Goal: Task Accomplishment & Management: Use online tool/utility

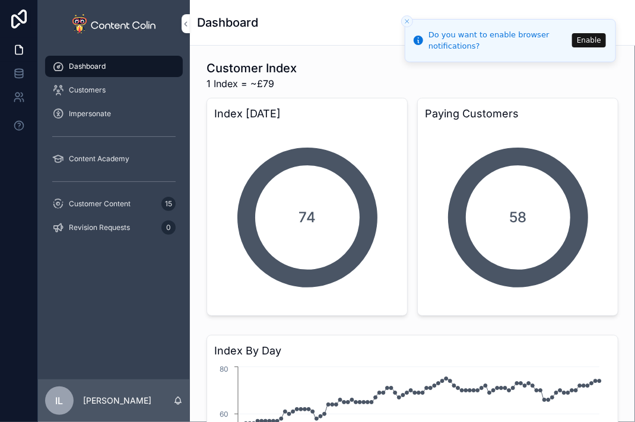
click at [587, 37] on button "Enable" at bounding box center [589, 40] width 34 height 14
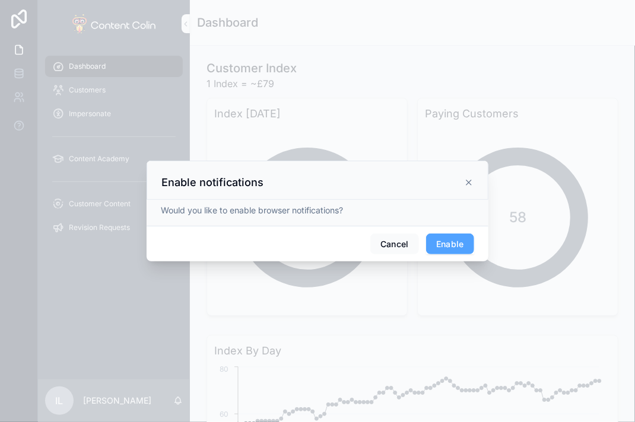
click at [460, 241] on button "Enable" at bounding box center [450, 244] width 48 height 21
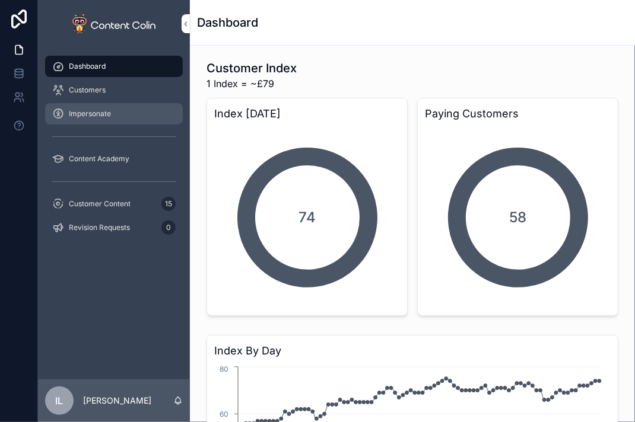
click at [138, 117] on div "Impersonate" at bounding box center [113, 113] width 123 height 19
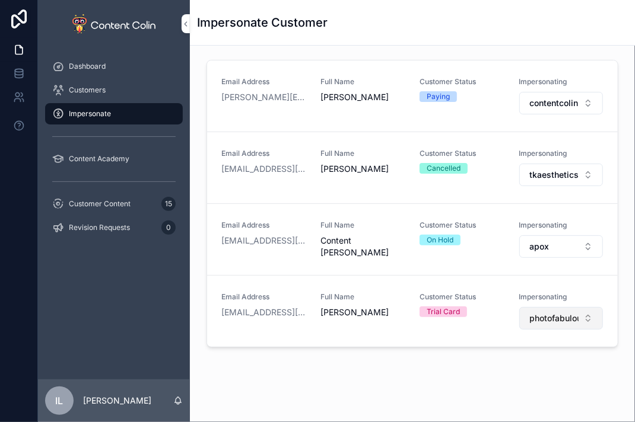
click at [548, 313] on span "photofabulous" at bounding box center [553, 319] width 49 height 12
type input "******"
click at [545, 316] on span "photofabulous" at bounding box center [553, 319] width 49 height 12
click at [542, 322] on span "photofabulous" at bounding box center [553, 319] width 49 height 12
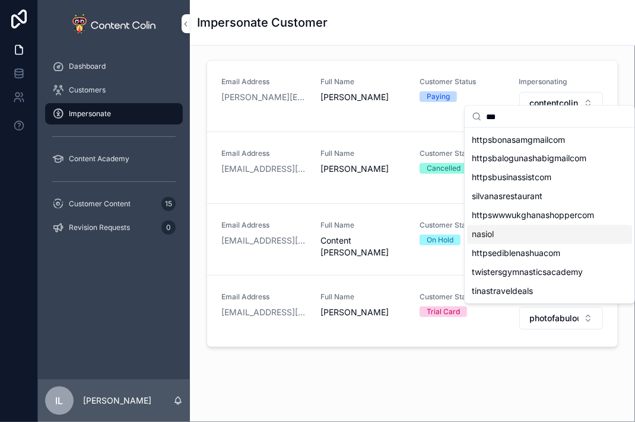
type input "***"
click at [482, 232] on span "nasiol" at bounding box center [483, 235] width 22 height 12
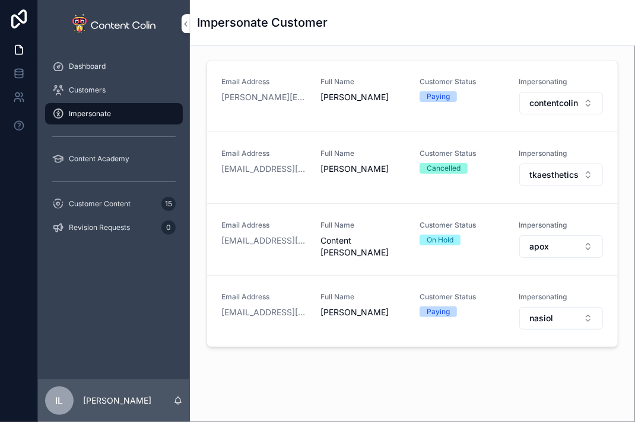
click at [622, 116] on div "Email Address [PERSON_NAME][EMAIL_ADDRESS][DOMAIN_NAME] Full Name [PERSON_NAME]…" at bounding box center [412, 239] width 445 height 387
click at [529, 313] on span "nasiol" at bounding box center [541, 319] width 24 height 12
type input "*****"
click at [509, 368] on span "rapidautoassist" at bounding box center [501, 366] width 59 height 12
click at [107, 92] on div "Customers" at bounding box center [113, 90] width 123 height 19
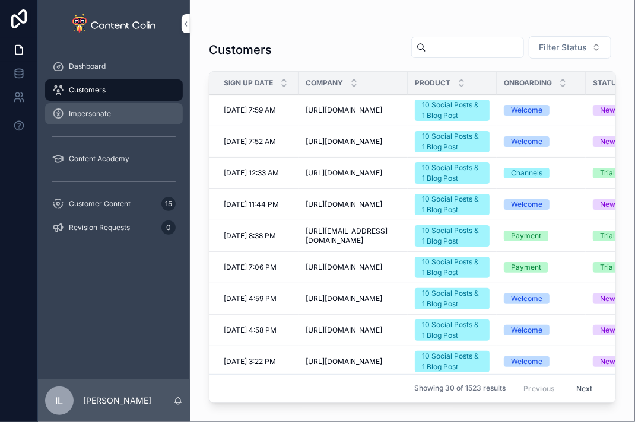
click at [109, 115] on span "Impersonate" at bounding box center [90, 113] width 42 height 9
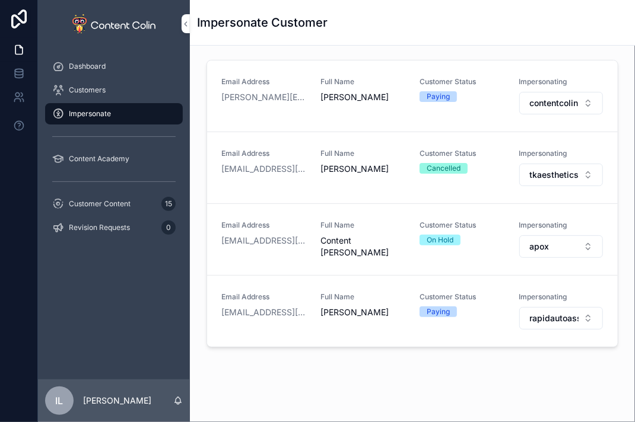
click at [577, 218] on div "Email Address [EMAIL_ADDRESS][DOMAIN_NAME] Full Name Content [PERSON_NAME] Stat…" at bounding box center [412, 240] width 411 height 72
click at [95, 89] on span "Customers" at bounding box center [87, 89] width 37 height 9
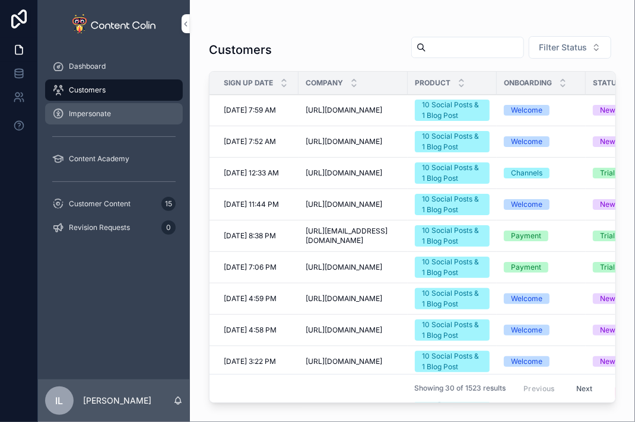
click at [136, 116] on div "Impersonate" at bounding box center [113, 113] width 123 height 19
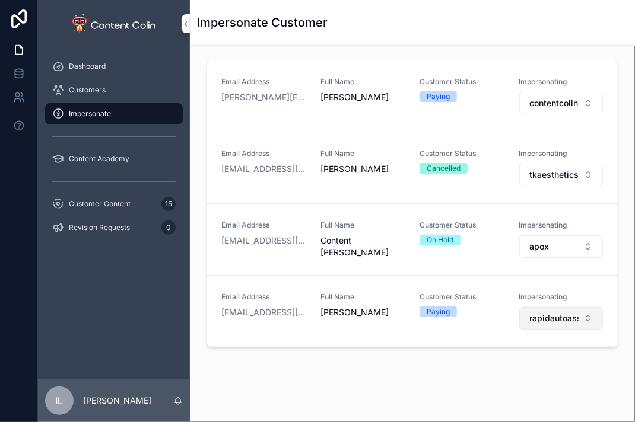
click at [539, 313] on span "rapidautoassist" at bounding box center [553, 319] width 49 height 12
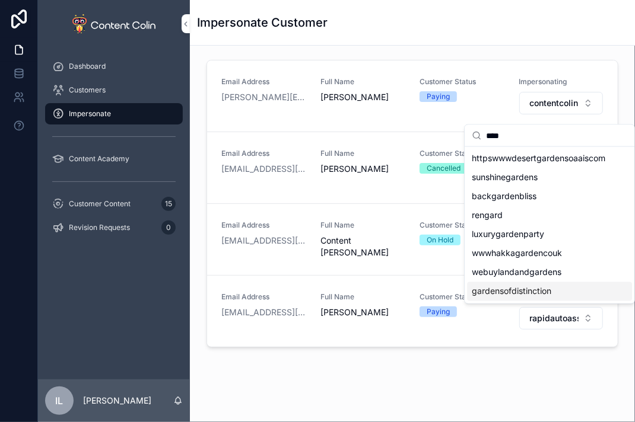
type input "****"
click at [510, 288] on span "gardensofdistinction" at bounding box center [512, 292] width 80 height 12
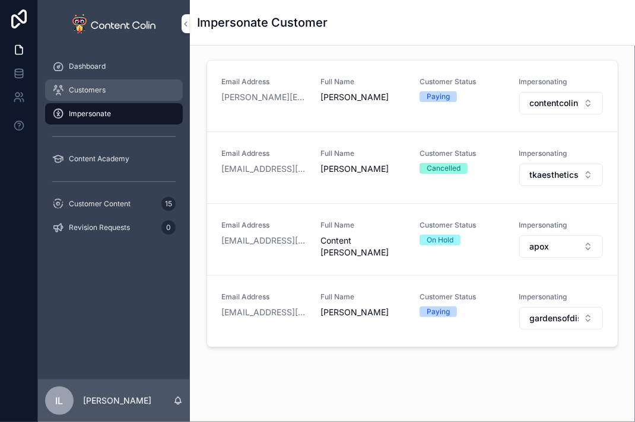
click at [135, 86] on div "Customers" at bounding box center [113, 90] width 123 height 19
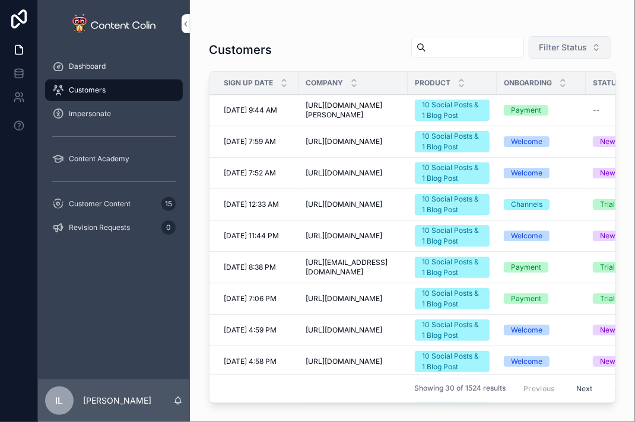
click at [564, 45] on span "Filter Status" at bounding box center [563, 48] width 48 height 12
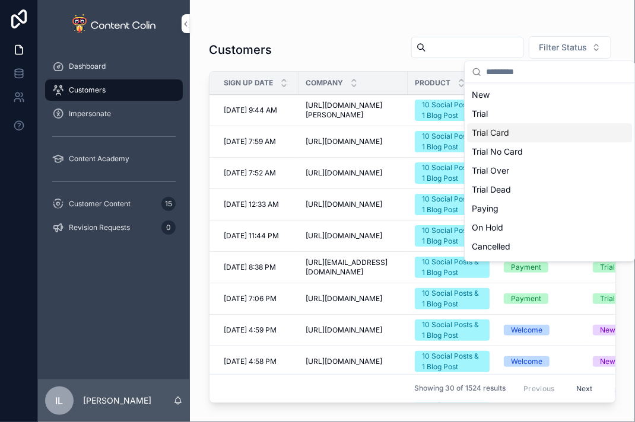
click at [328, 206] on span "[URL][DOMAIN_NAME]" at bounding box center [344, 204] width 77 height 9
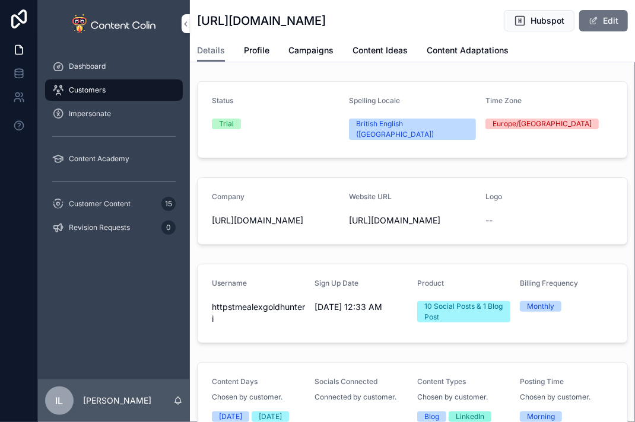
click at [84, 86] on span "Customers" at bounding box center [87, 89] width 37 height 9
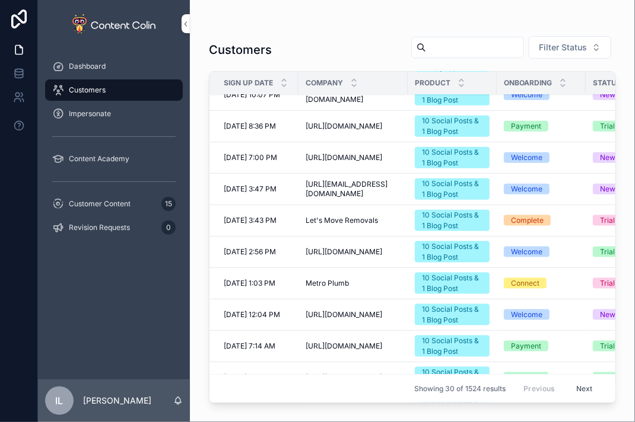
scroll to position [475, 0]
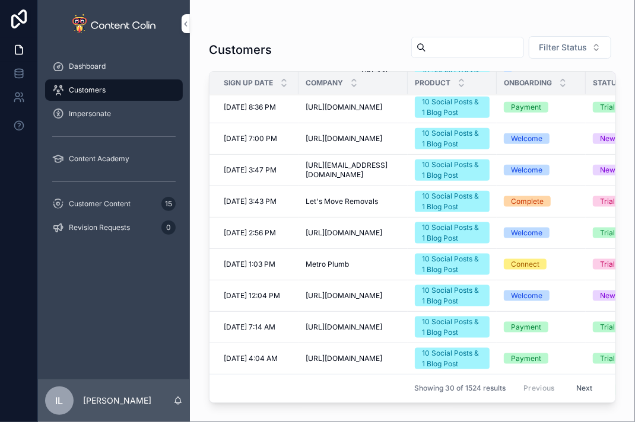
click at [340, 206] on span "Let's Move Removals" at bounding box center [342, 201] width 72 height 9
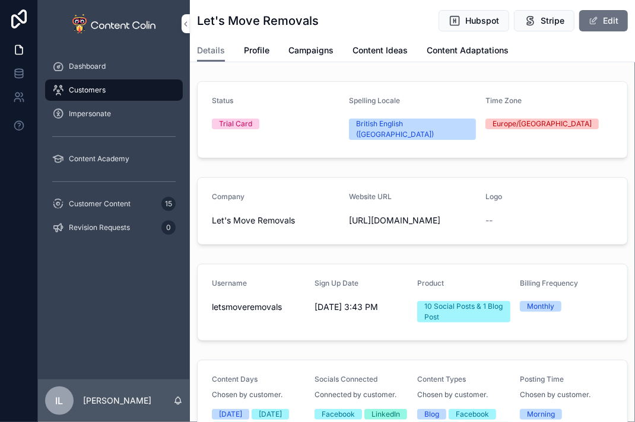
click at [121, 88] on div "Customers" at bounding box center [113, 90] width 123 height 19
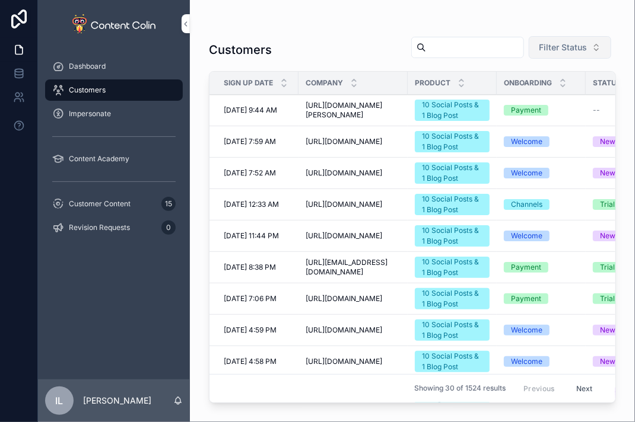
click at [564, 46] on span "Filter Status" at bounding box center [563, 48] width 48 height 12
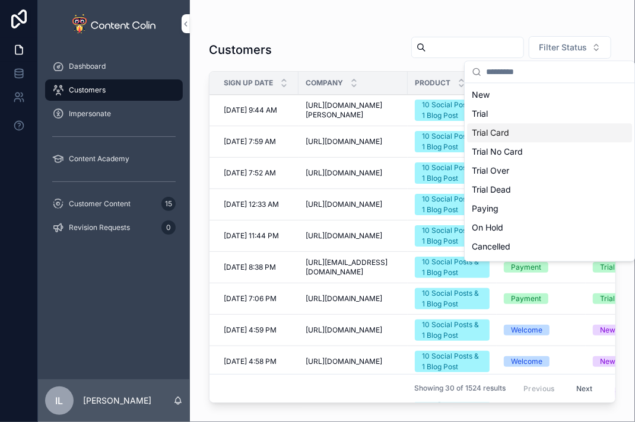
click at [509, 132] on div "Trial Card" at bounding box center [549, 132] width 165 height 19
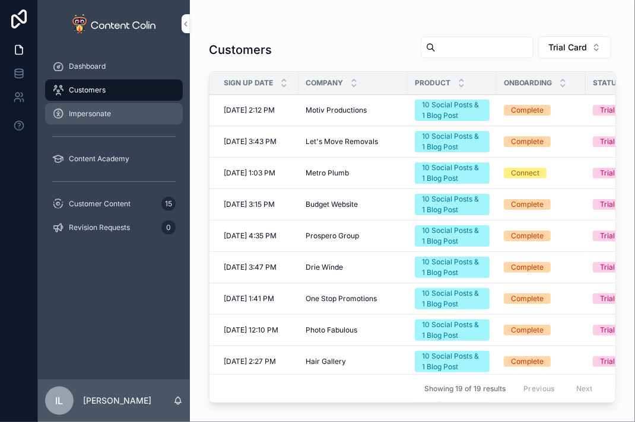
click at [100, 123] on div "Impersonate" at bounding box center [113, 113] width 123 height 19
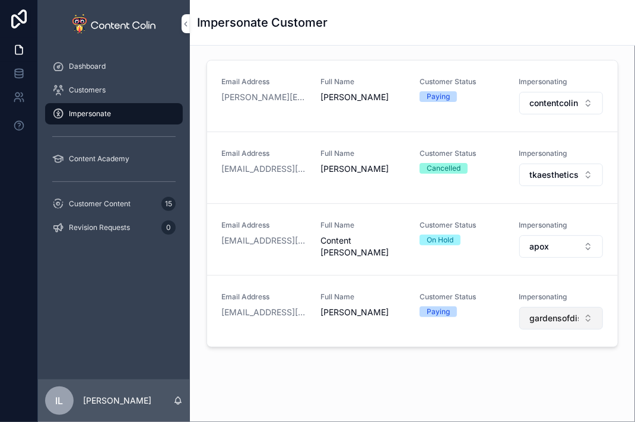
click at [530, 313] on span "gardensofdistinction" at bounding box center [553, 319] width 49 height 12
type input "*****"
click at [496, 367] on span "rapidautoassist" at bounding box center [501, 366] width 59 height 12
